Goal: Information Seeking & Learning: Learn about a topic

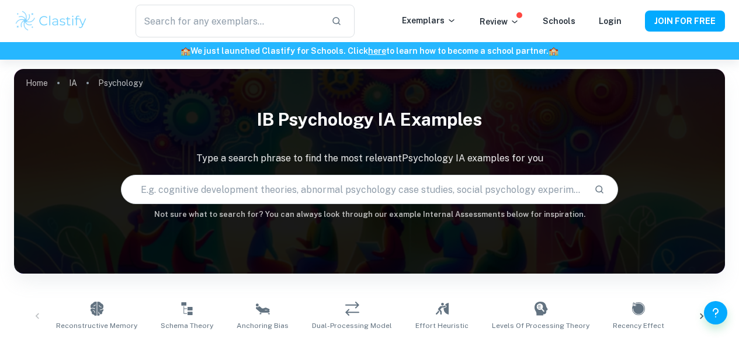
scroll to position [364, 0]
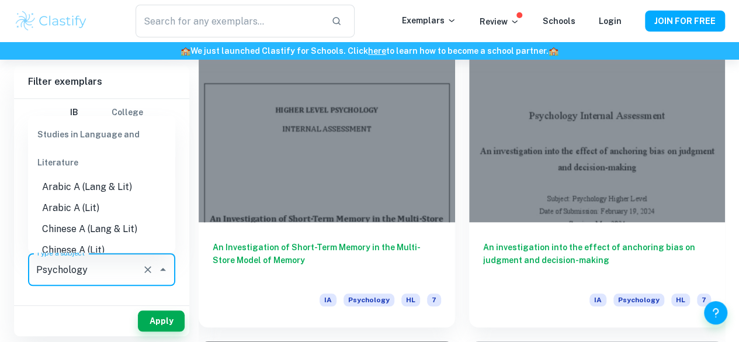
click at [120, 266] on input "Psychology" at bounding box center [85, 269] width 104 height 22
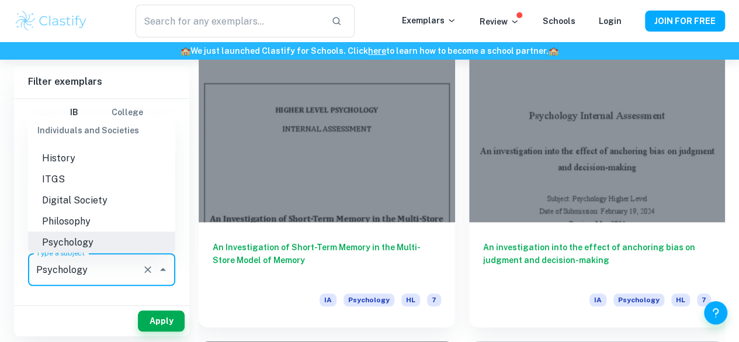
click at [146, 268] on icon "Clear" at bounding box center [148, 269] width 12 height 12
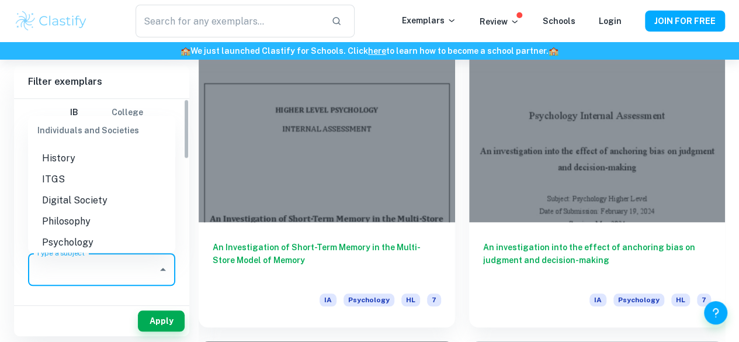
scroll to position [0, 0]
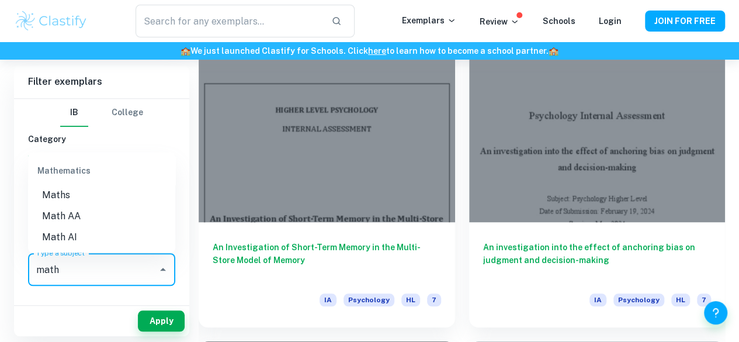
click at [91, 239] on li "Math AI" at bounding box center [101, 237] width 147 height 21
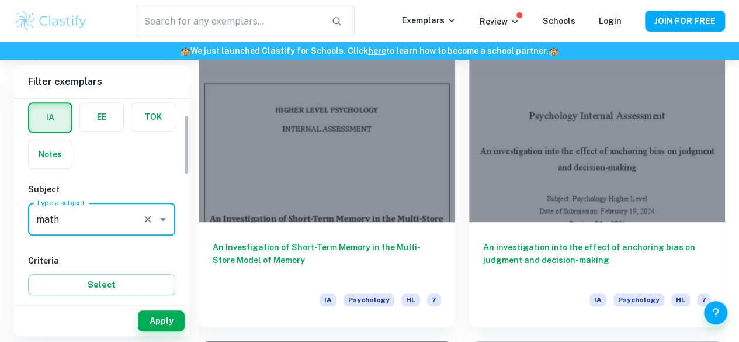
scroll to position [54, 0]
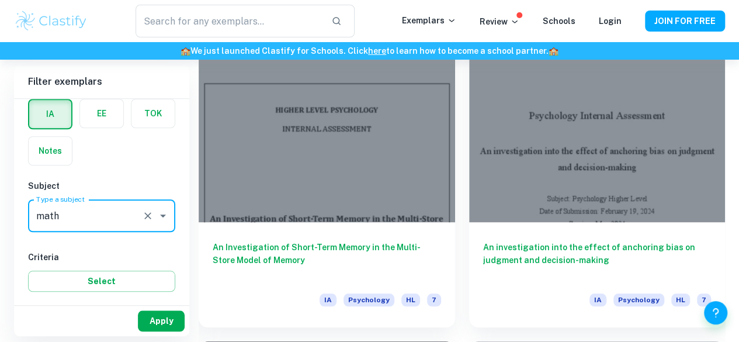
type input "Math AI"
click at [157, 328] on button "Apply" at bounding box center [161, 320] width 47 height 21
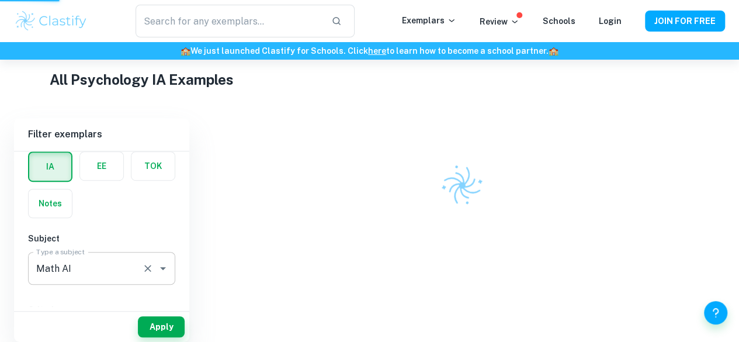
scroll to position [235, 0]
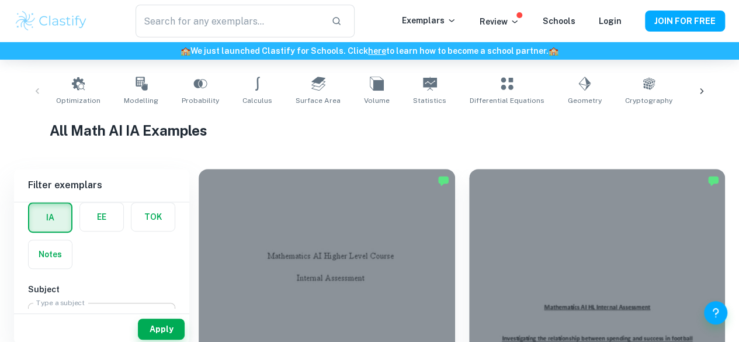
scroll to position [217, 0]
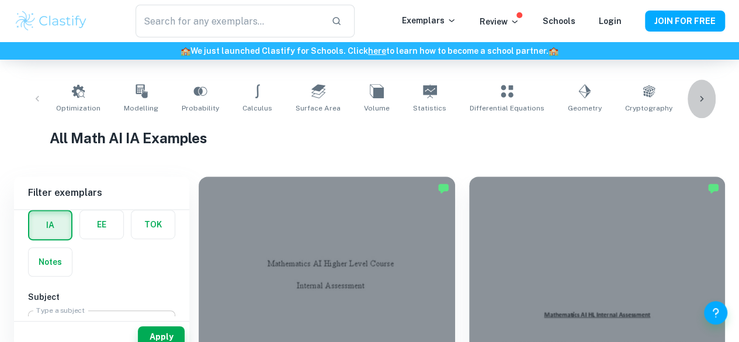
click at [700, 97] on icon at bounding box center [702, 99] width 4 height 6
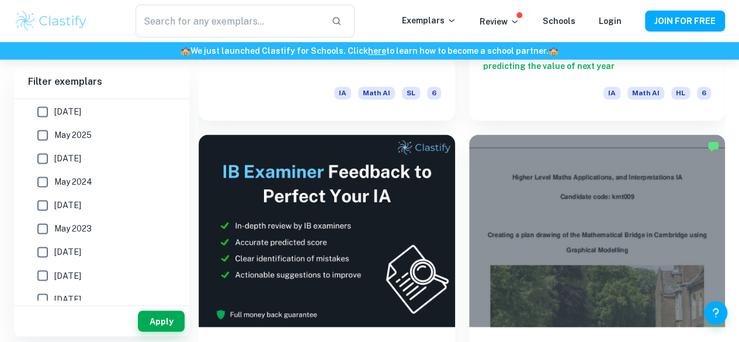
scroll to position [3042, 0]
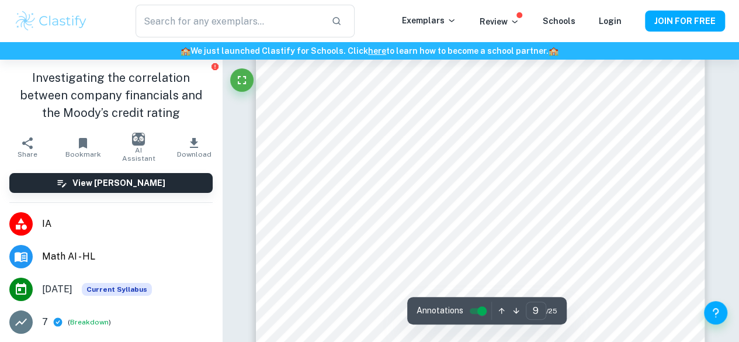
scroll to position [5591, 0]
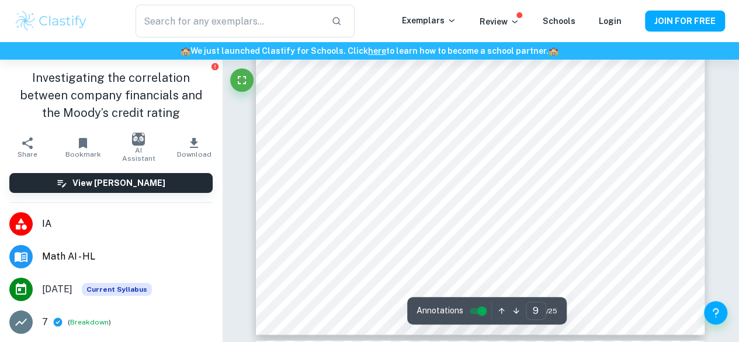
type input "10"
